Goal: Information Seeking & Learning: Learn about a topic

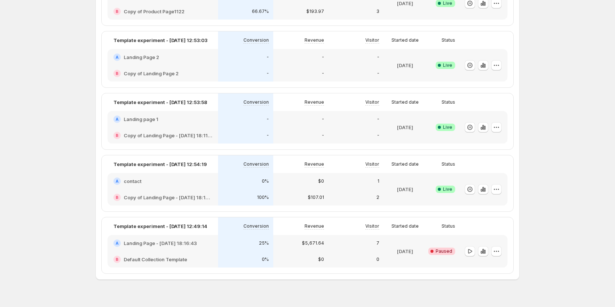
scroll to position [234, 0]
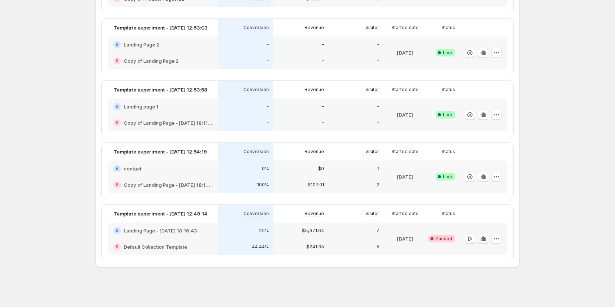
click at [484, 240] on icon "button" at bounding box center [483, 238] width 1 height 5
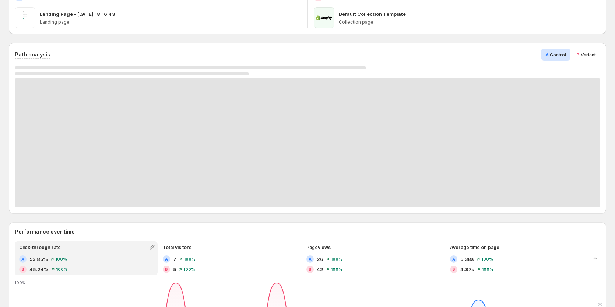
scroll to position [111, 0]
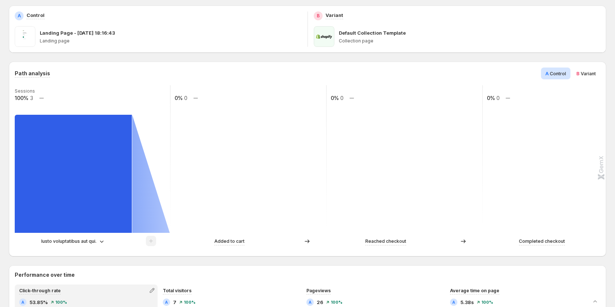
scroll to position [111, 0]
click at [87, 238] on p "Iusto voluptatibus aut qui." at bounding box center [68, 240] width 55 height 7
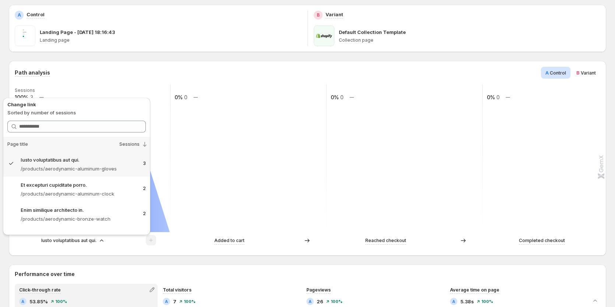
click at [83, 250] on div "Path analysis A Control B Variant Sessions 100% 3 0% 0 0% 0 0% 0 Iusto voluptat…" at bounding box center [308, 158] width 598 height 195
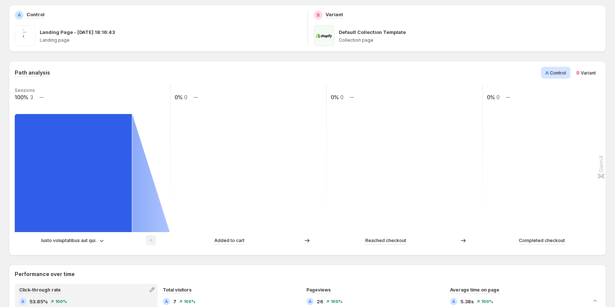
click at [84, 239] on p "Iusto voluptatibus aut qui." at bounding box center [68, 240] width 55 height 7
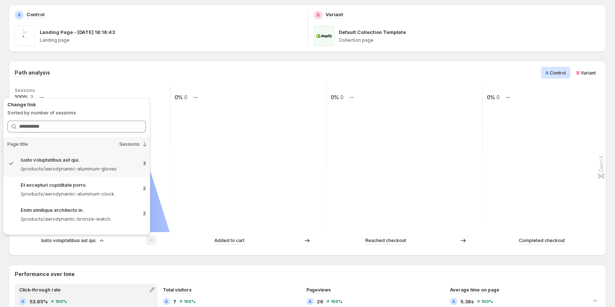
click at [84, 239] on p "Iusto voluptatibus aut qui." at bounding box center [68, 240] width 55 height 7
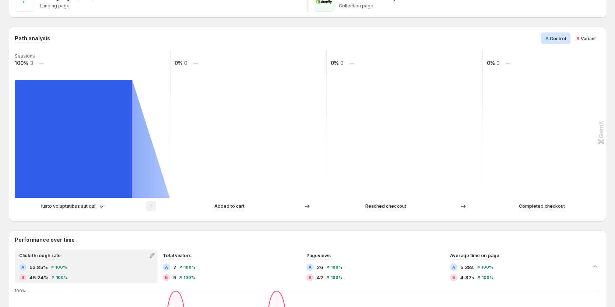
scroll to position [147, 0]
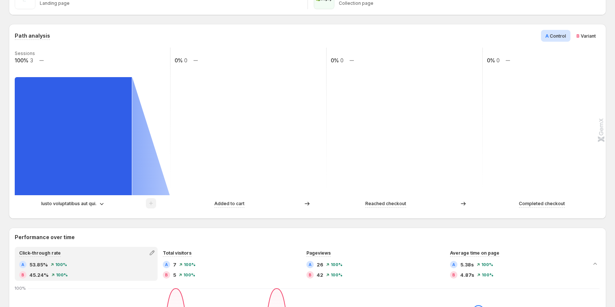
click at [591, 33] on span "Variant" at bounding box center [588, 36] width 15 height 6
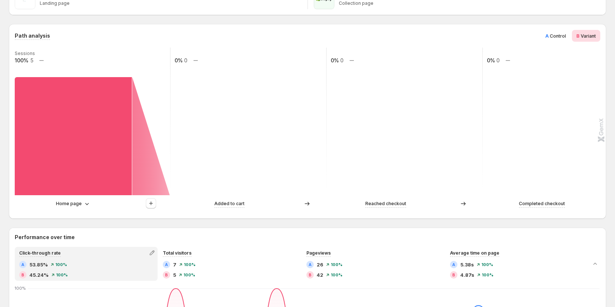
click at [77, 204] on p "Home page" at bounding box center [69, 203] width 26 height 7
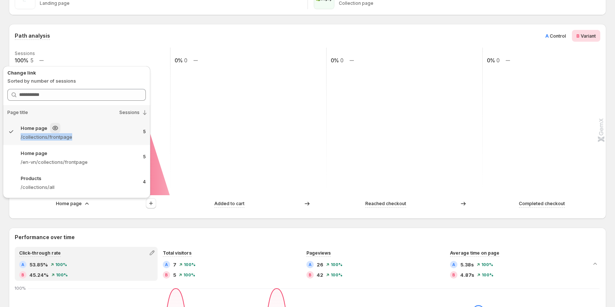
drag, startPoint x: 70, startPoint y: 138, endPoint x: 21, endPoint y: 135, distance: 49.5
click at [21, 135] on p "/collections/frontpage" at bounding box center [71, 136] width 101 height 7
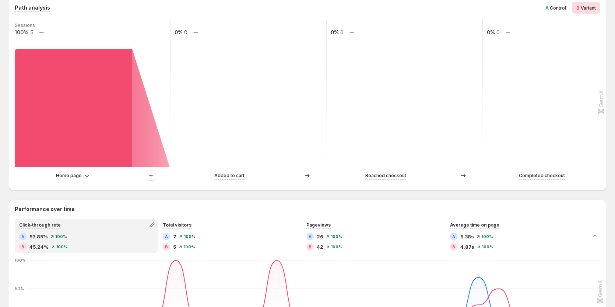
scroll to position [184, 0]
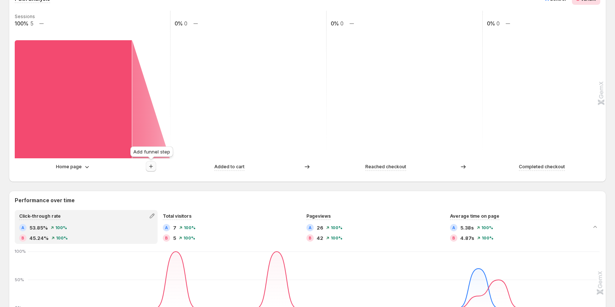
click at [151, 167] on icon "button" at bounding box center [151, 166] width 4 height 4
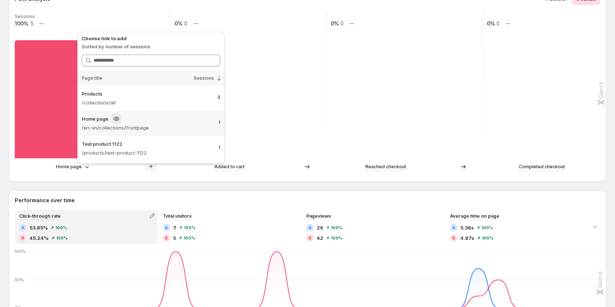
click at [153, 128] on p "/en-vn/collections/frontpage" at bounding box center [139, 127] width 114 height 7
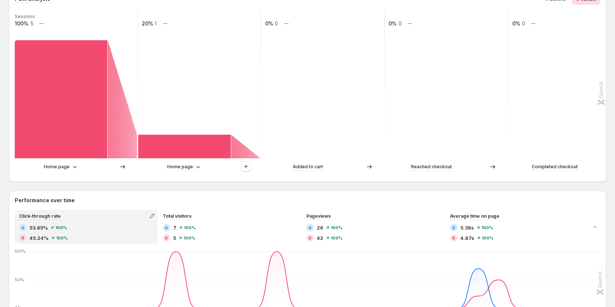
click at [198, 167] on icon at bounding box center [198, 166] width 7 height 7
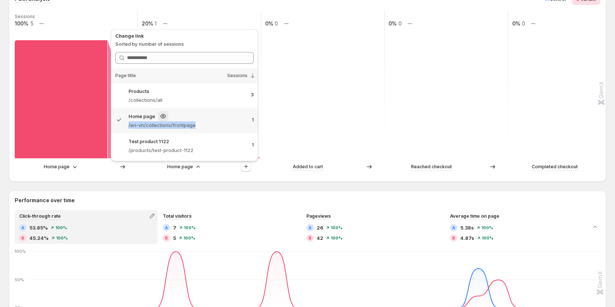
copy p "/en-vn/collections/frontpage"
drag, startPoint x: 198, startPoint y: 127, endPoint x: 128, endPoint y: 129, distance: 70.0
click at [128, 129] on div "Home page /en-vn/collections/frontpage 1" at bounding box center [184, 120] width 147 height 25
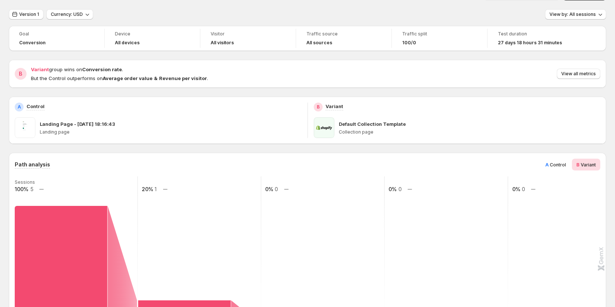
scroll to position [0, 0]
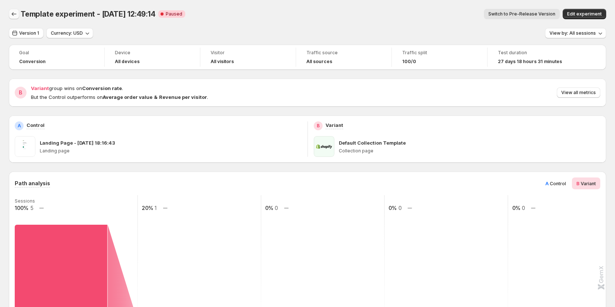
click at [12, 13] on icon "Back" at bounding box center [13, 13] width 7 height 7
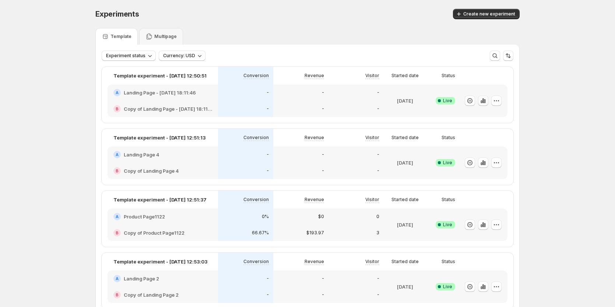
click at [482, 98] on icon "button" at bounding box center [483, 100] width 7 height 7
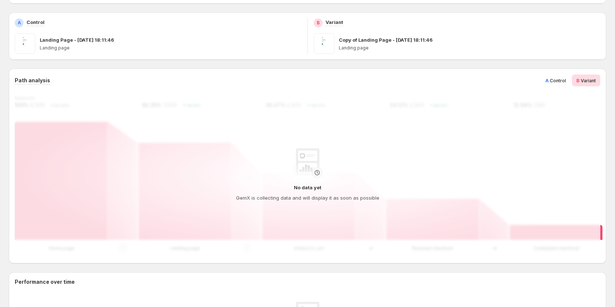
scroll to position [111, 0]
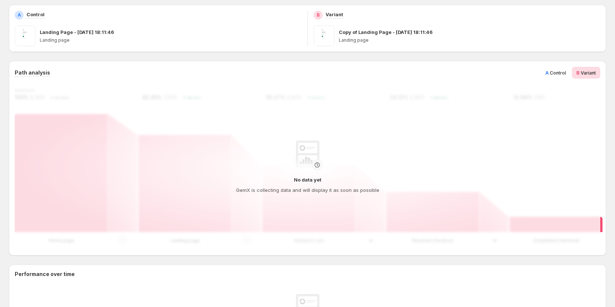
click at [565, 76] on span "A Control" at bounding box center [556, 72] width 21 height 7
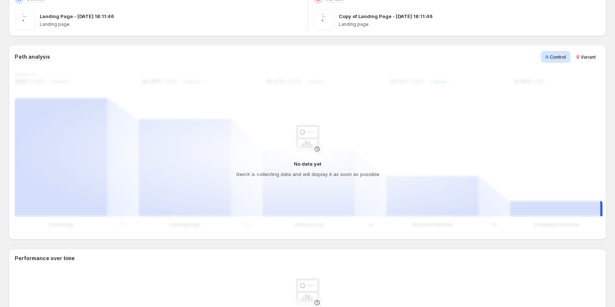
scroll to position [147, 0]
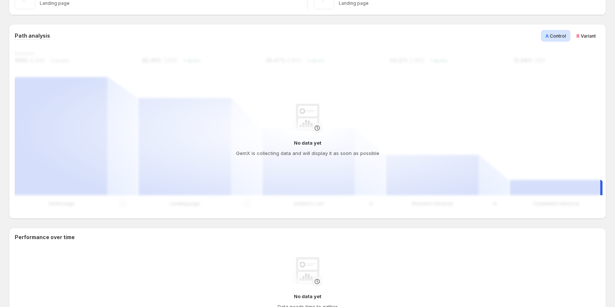
click at [585, 38] on span "Variant" at bounding box center [588, 36] width 15 height 6
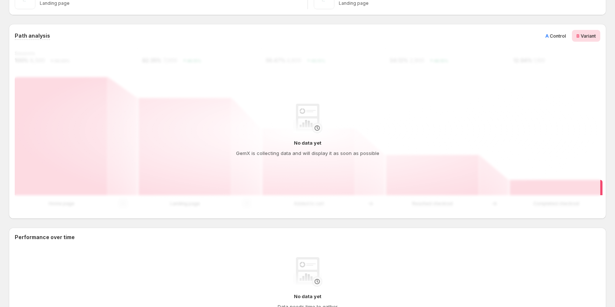
scroll to position [111, 0]
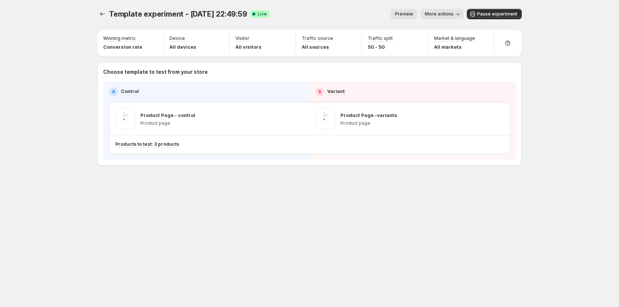
click at [578, 57] on div "Template experiment - Oct 14, 22:49:59. This page is ready Template experiment …" at bounding box center [309, 153] width 619 height 307
click at [58, 106] on div "Template experiment - Oct 14, 22:49:59. This page is ready Template experiment …" at bounding box center [309, 153] width 619 height 307
